Goal: Find specific page/section: Find specific page/section

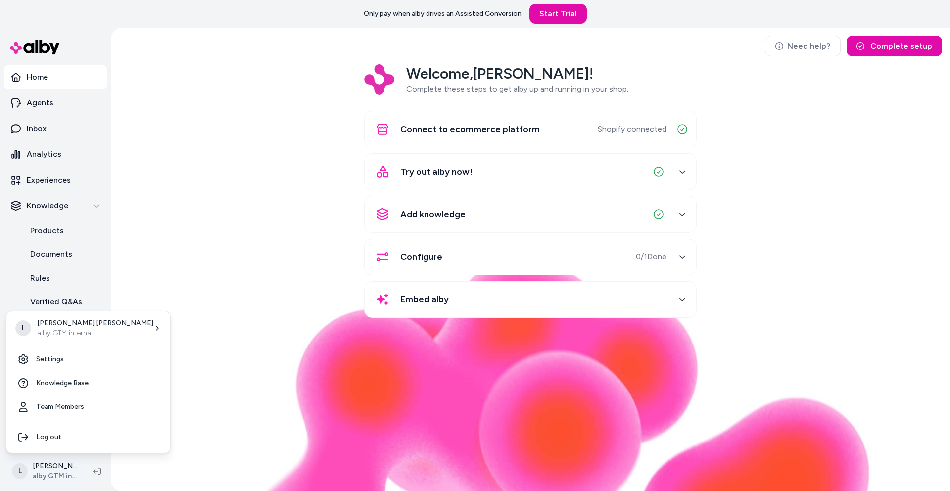
click at [54, 468] on html "Only pay when alby drives an Assisted Conversion Start Trial Home Agents Inbox …" at bounding box center [475, 245] width 950 height 491
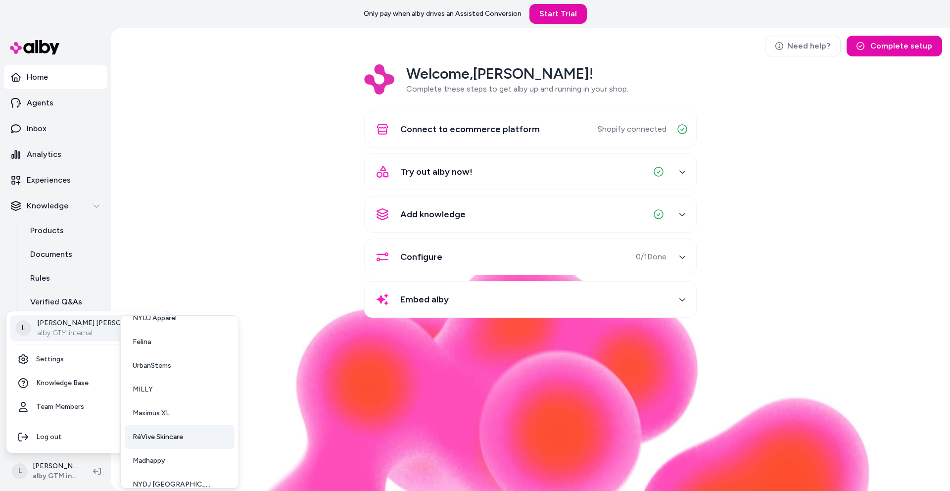
scroll to position [97, 0]
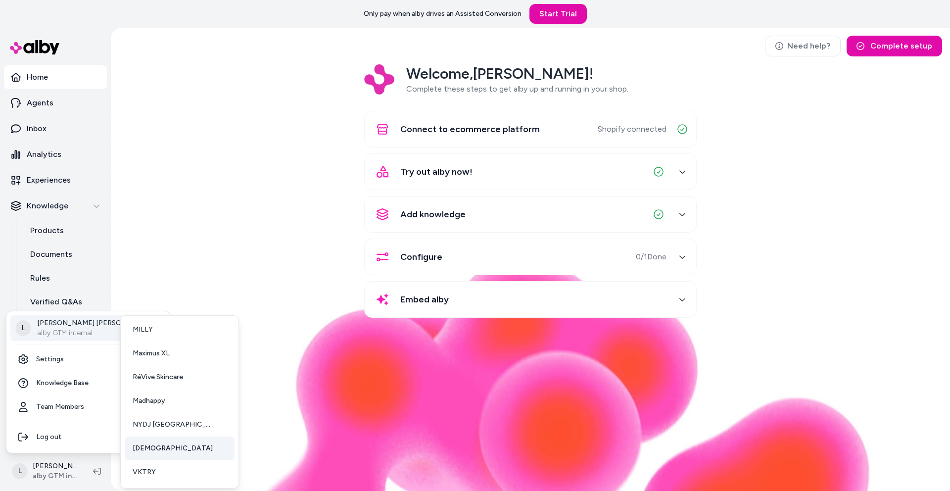
click at [162, 449] on link "[DEMOGRAPHIC_DATA]" at bounding box center [180, 449] width 110 height 24
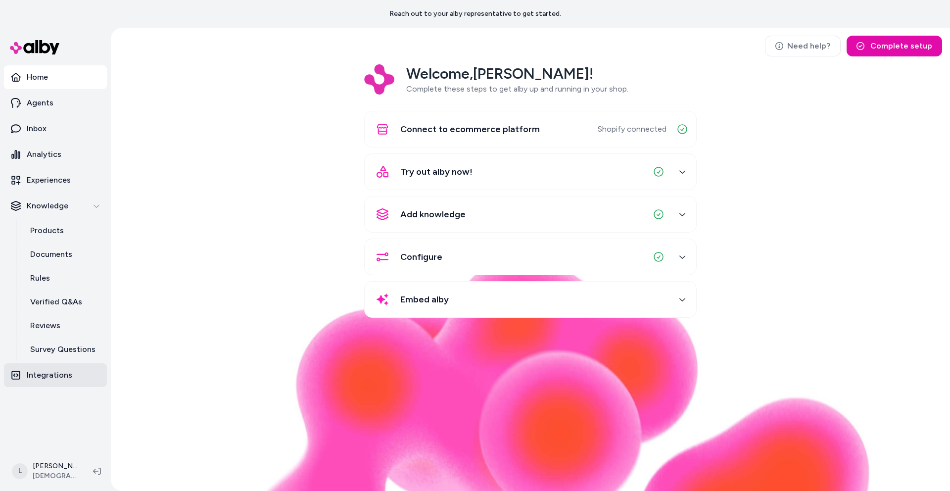
click at [52, 374] on p "Integrations" at bounding box center [50, 375] width 46 height 12
